Goal: Information Seeking & Learning: Understand process/instructions

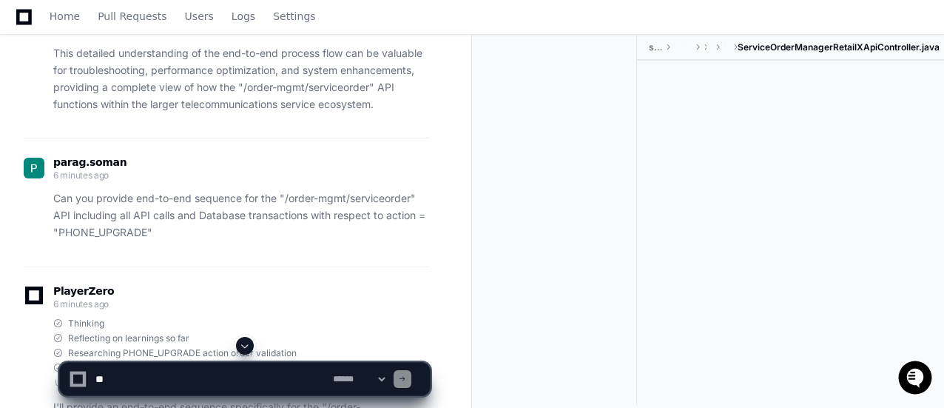
scroll to position [6250, 0]
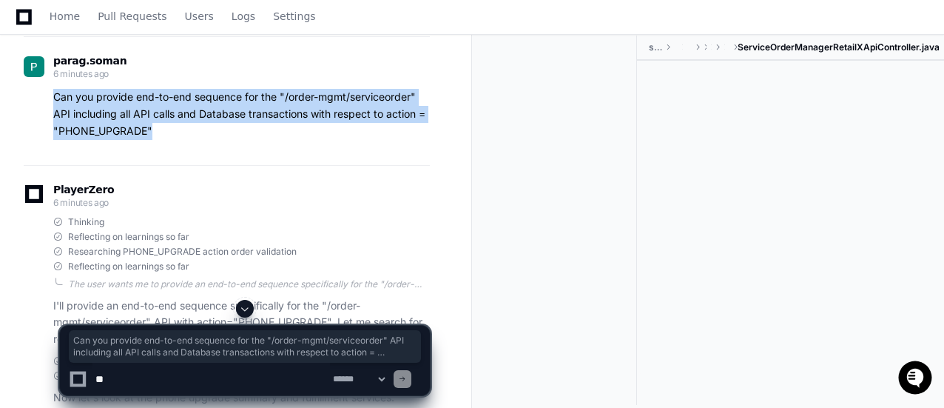
drag, startPoint x: 51, startPoint y: 101, endPoint x: 174, endPoint y: 150, distance: 132.2
click at [174, 150] on div "[PERSON_NAME].[PERSON_NAME] 6 minutes ago Can you provide end-to-end sequence f…" at bounding box center [227, 100] width 406 height 128
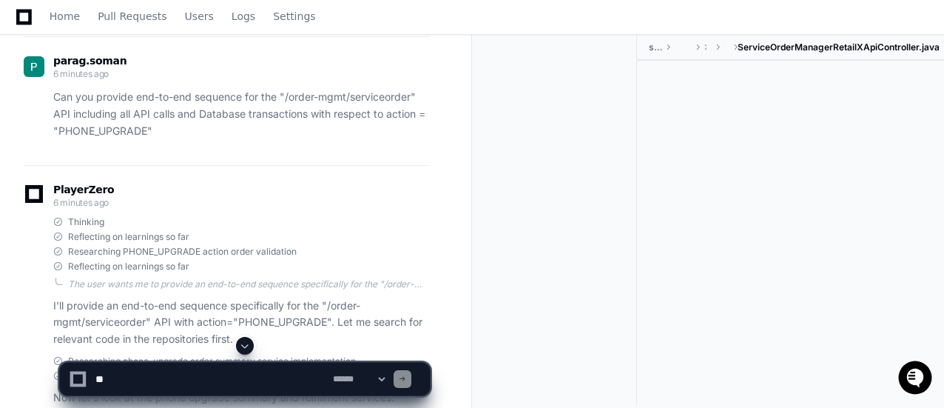
click at [807, 127] on div at bounding box center [790, 217] width 307 height 313
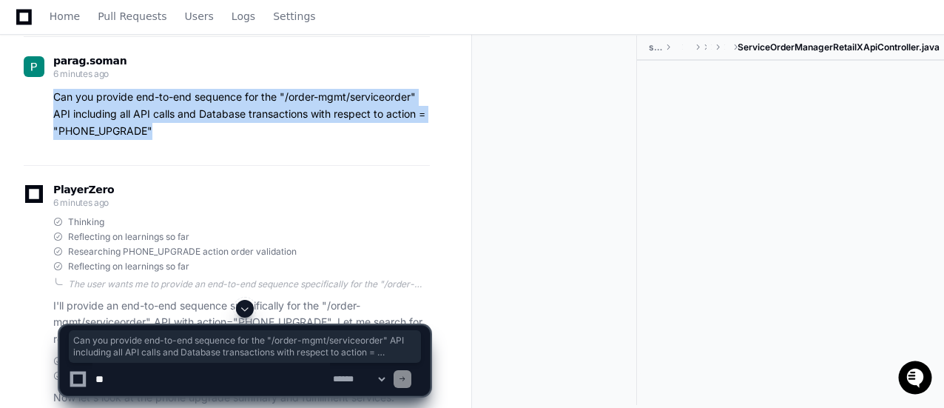
drag, startPoint x: 164, startPoint y: 138, endPoint x: 56, endPoint y: 107, distance: 113.2
click at [56, 107] on p "Can you provide end-to-end sequence for the "/order-mgmt/serviceorder" API incl…" at bounding box center [241, 114] width 377 height 50
click at [158, 156] on div "[PERSON_NAME].[PERSON_NAME] 6 minutes ago Can you provide end-to-end sequence f…" at bounding box center [227, 100] width 406 height 128
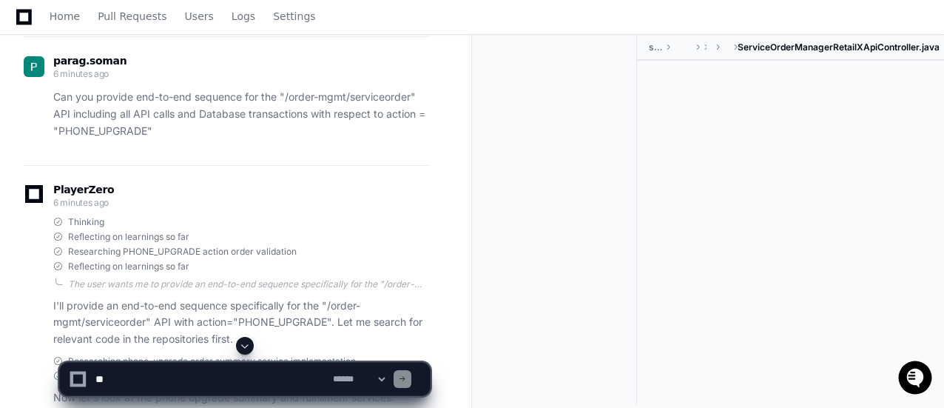
click at [244, 346] on span at bounding box center [245, 346] width 12 height 12
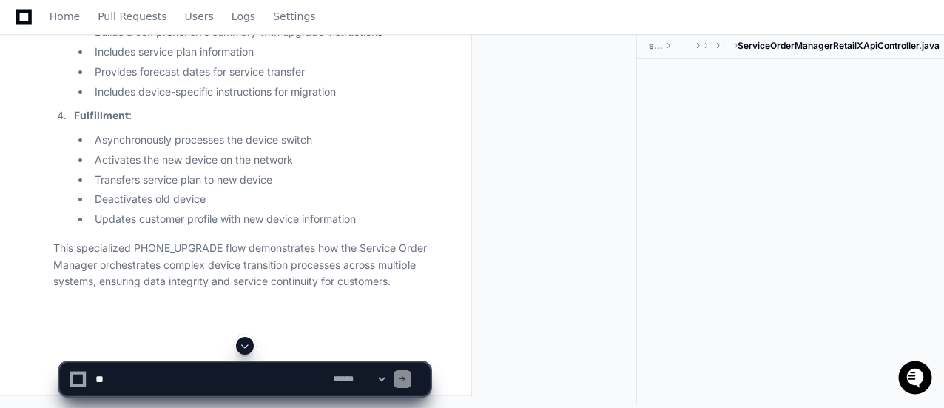
scroll to position [11560, 0]
click at [413, 211] on li "Updates customer profile with new device information" at bounding box center [260, 219] width 340 height 17
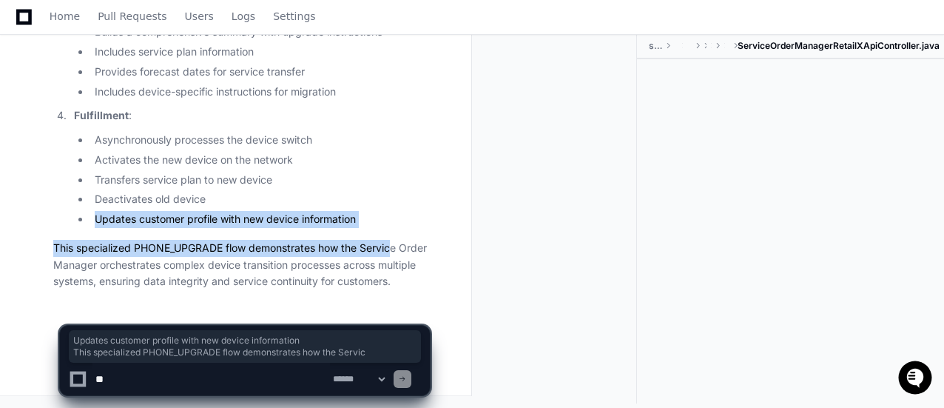
drag, startPoint x: 406, startPoint y: 175, endPoint x: 396, endPoint y: 225, distance: 50.5
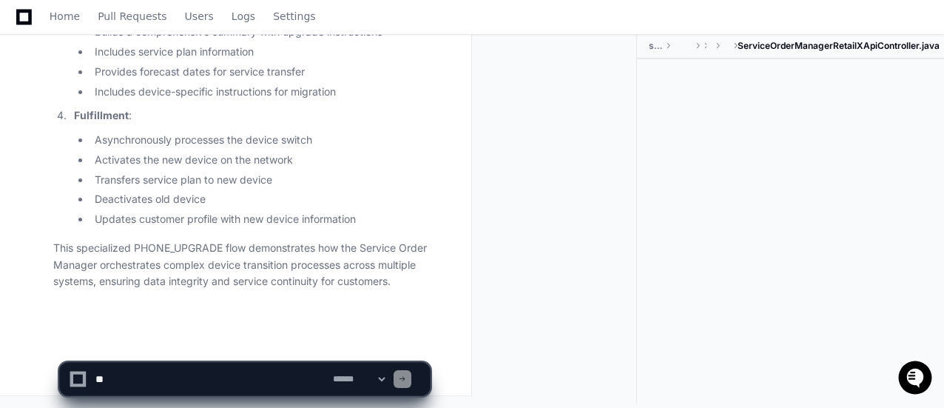
click at [412, 153] on ul "Asynchronously processes the device switch Activates the new device on the netw…" at bounding box center [252, 180] width 356 height 96
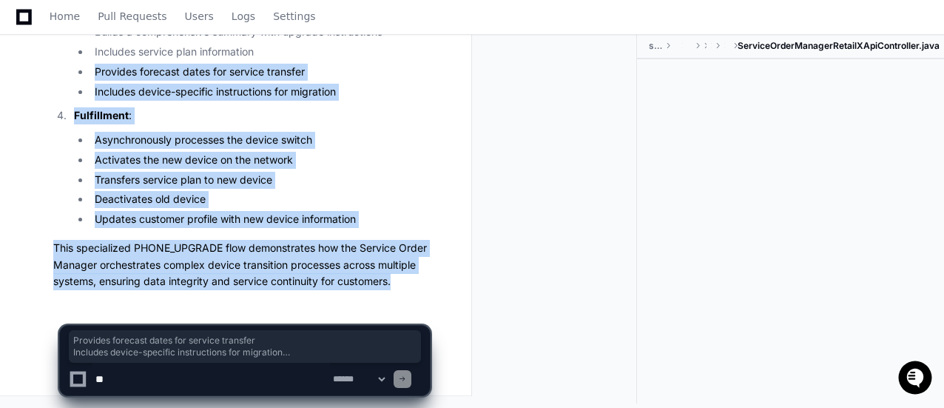
drag, startPoint x: 135, startPoint y: 295, endPoint x: 36, endPoint y: 53, distance: 262.2
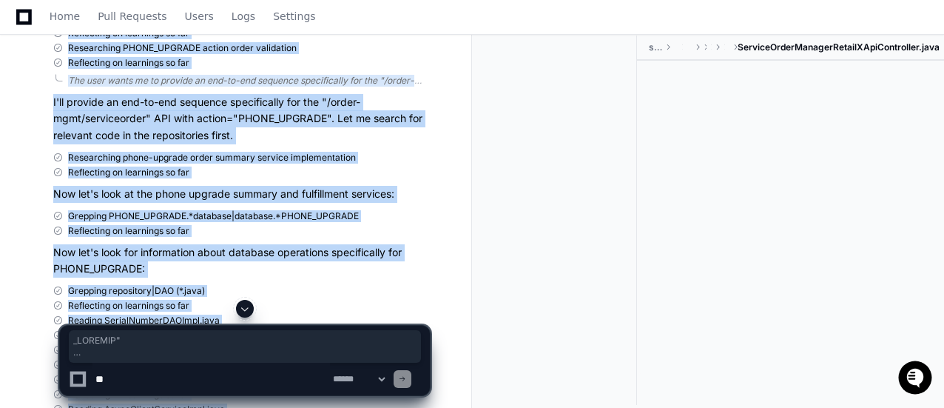
scroll to position [6237, 0]
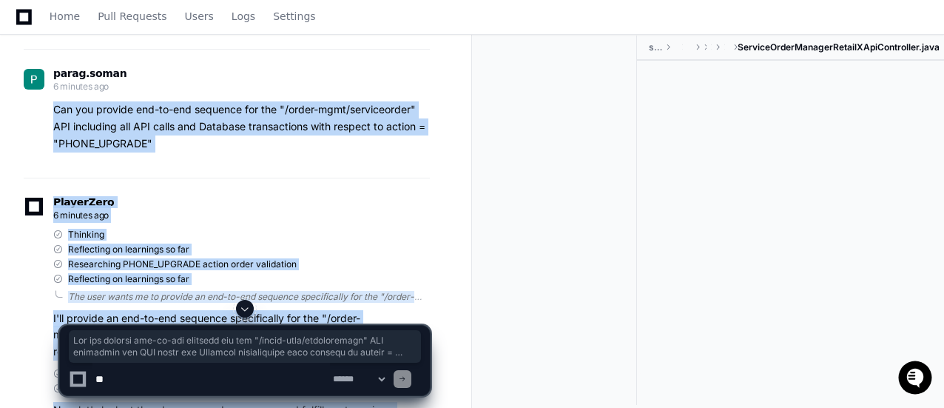
copy div "Can you provide end-to-end sequence for the "/order-mgmt/serviceorder" API incl…"
click at [400, 175] on div "[PERSON_NAME].[PERSON_NAME] 6 minutes ago Can you provide end-to-end sequence f…" at bounding box center [227, 113] width 406 height 128
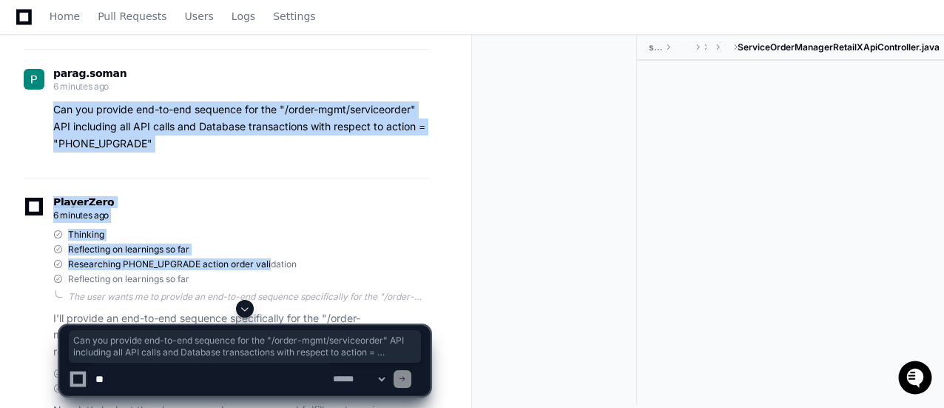
drag, startPoint x: 53, startPoint y: 117, endPoint x: 269, endPoint y: 273, distance: 266.6
click at [379, 241] on div "Thinking" at bounding box center [241, 235] width 377 height 12
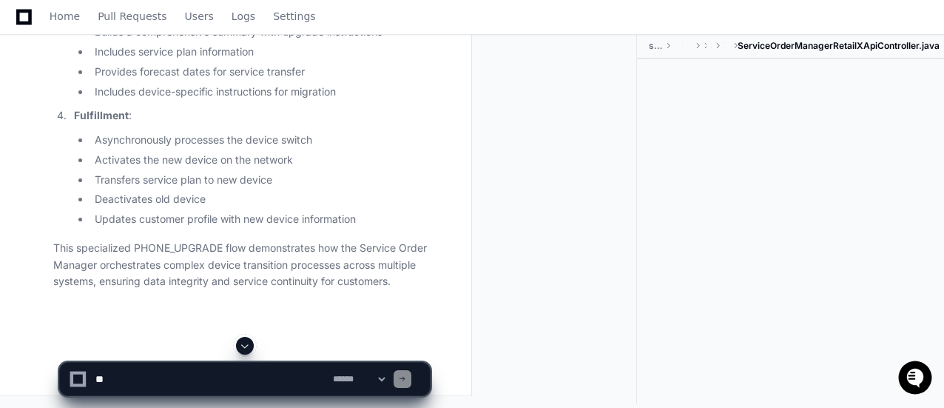
scroll to position [11560, 0]
